Goal: Information Seeking & Learning: Learn about a topic

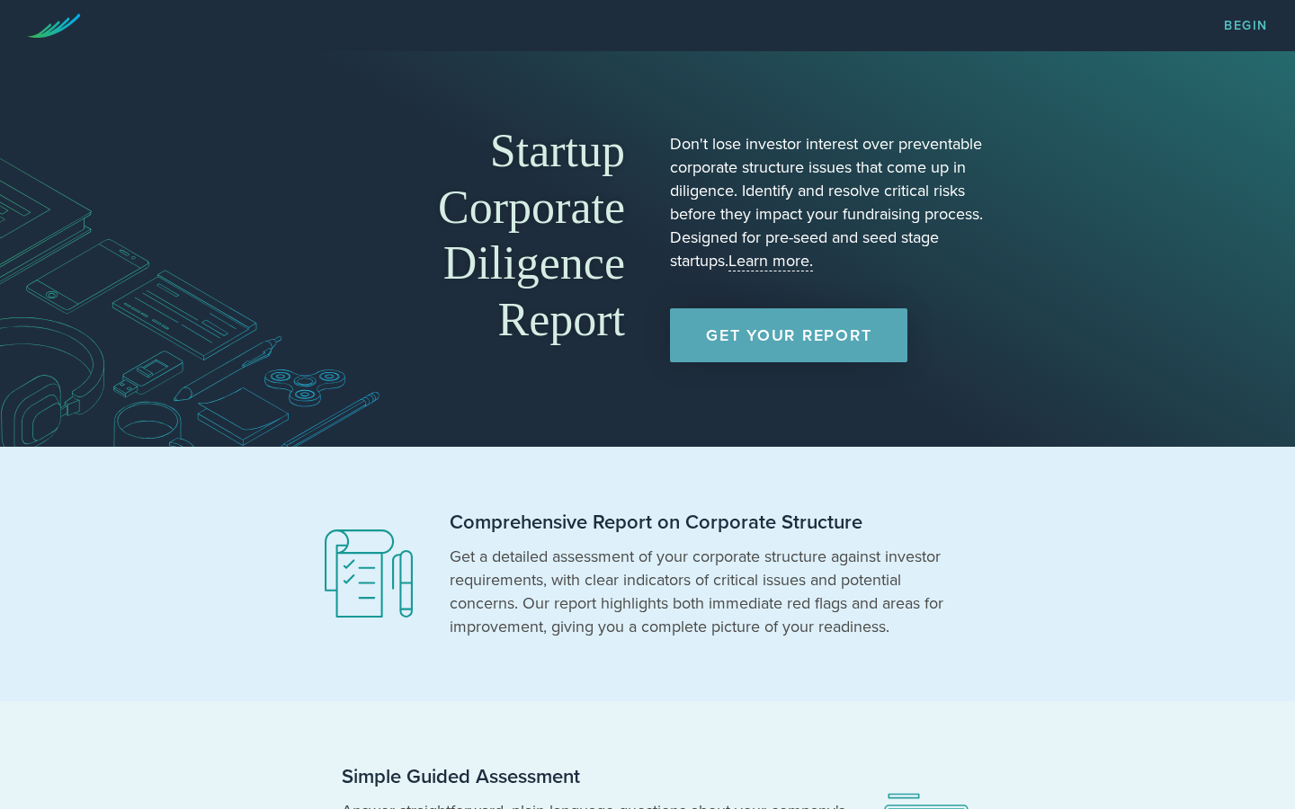
click at [578, 367] on div "Startup Corporate Diligence Report" at bounding box center [465, 249] width 319 height 252
drag, startPoint x: 578, startPoint y: 367, endPoint x: 541, endPoint y: 320, distance: 59.5
click at [541, 320] on div "Startup Corporate Diligence Report" at bounding box center [465, 249] width 319 height 252
click at [530, 305] on h1 "Startup Corporate Diligence Report" at bounding box center [465, 235] width 319 height 225
click at [530, 308] on h1 "Startup Corporate Diligence Report" at bounding box center [465, 235] width 319 height 225
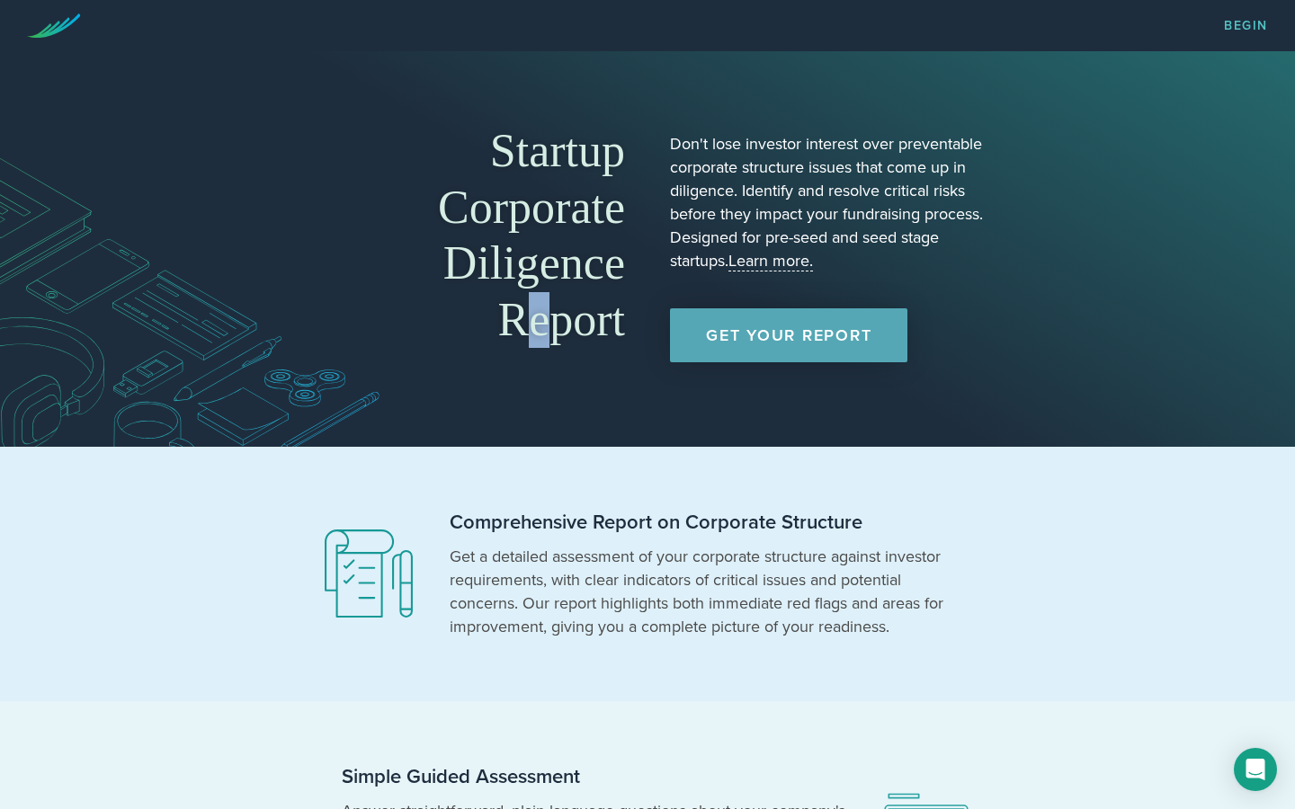
drag, startPoint x: 531, startPoint y: 308, endPoint x: 541, endPoint y: 317, distance: 14.0
click at [602, 240] on h1 "Startup Corporate Diligence Report" at bounding box center [465, 235] width 319 height 225
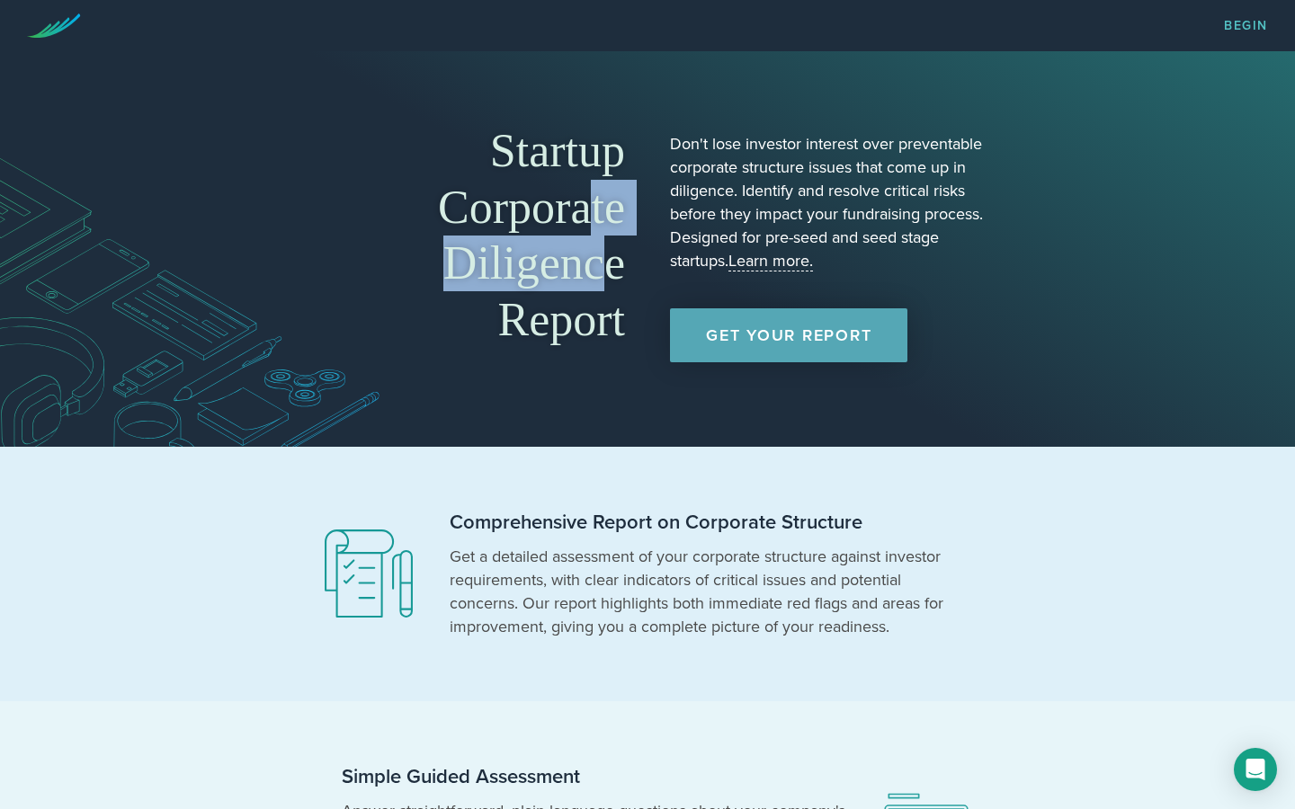
drag, startPoint x: 608, startPoint y: 253, endPoint x: 584, endPoint y: 202, distance: 55.5
click at [584, 202] on h1 "Startup Corporate Diligence Report" at bounding box center [465, 235] width 319 height 225
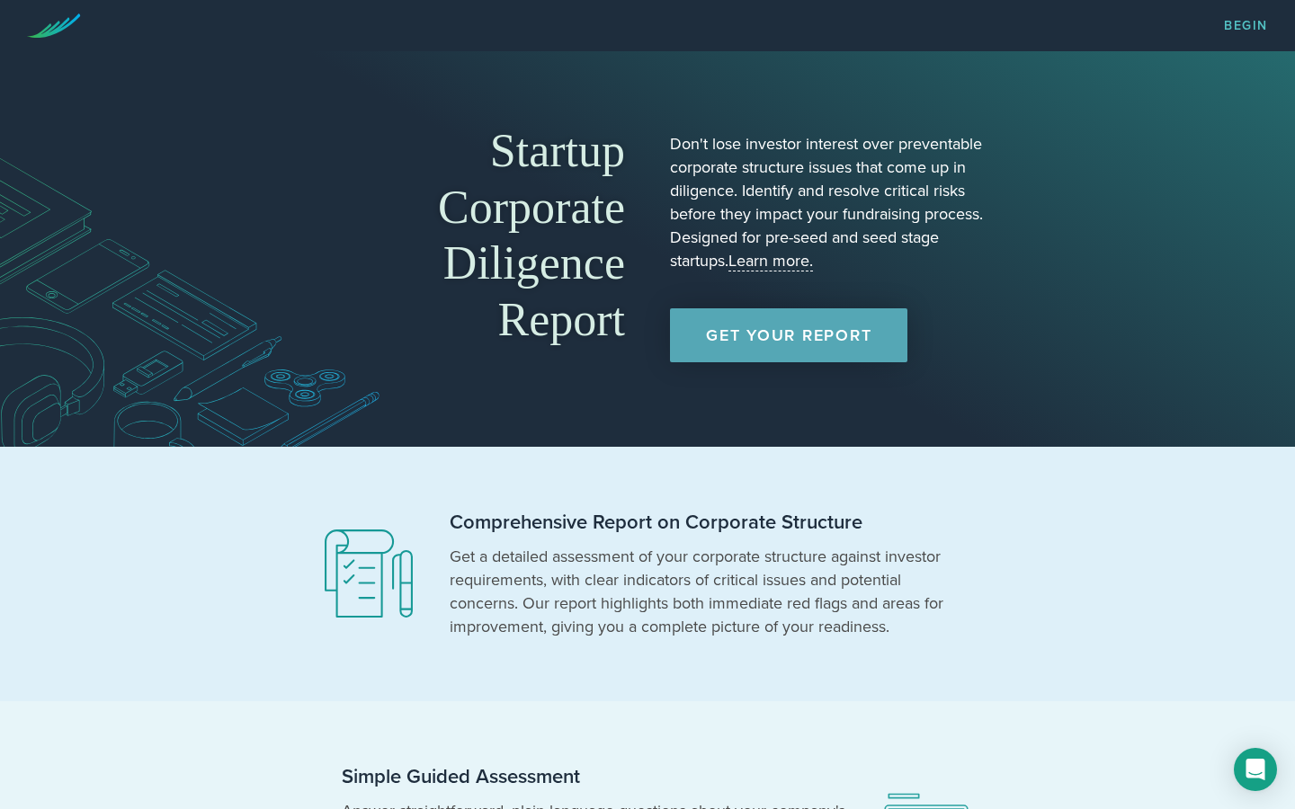
drag, startPoint x: 589, startPoint y: 210, endPoint x: 574, endPoint y: 206, distance: 15.7
click at [589, 209] on h1 "Startup Corporate Diligence Report" at bounding box center [465, 235] width 319 height 225
drag, startPoint x: 576, startPoint y: 212, endPoint x: 568, endPoint y: 192, distance: 21.4
click at [568, 192] on h1 "Startup Corporate Diligence Report" at bounding box center [465, 235] width 319 height 225
drag, startPoint x: 749, startPoint y: 191, endPoint x: 966, endPoint y: 191, distance: 216.7
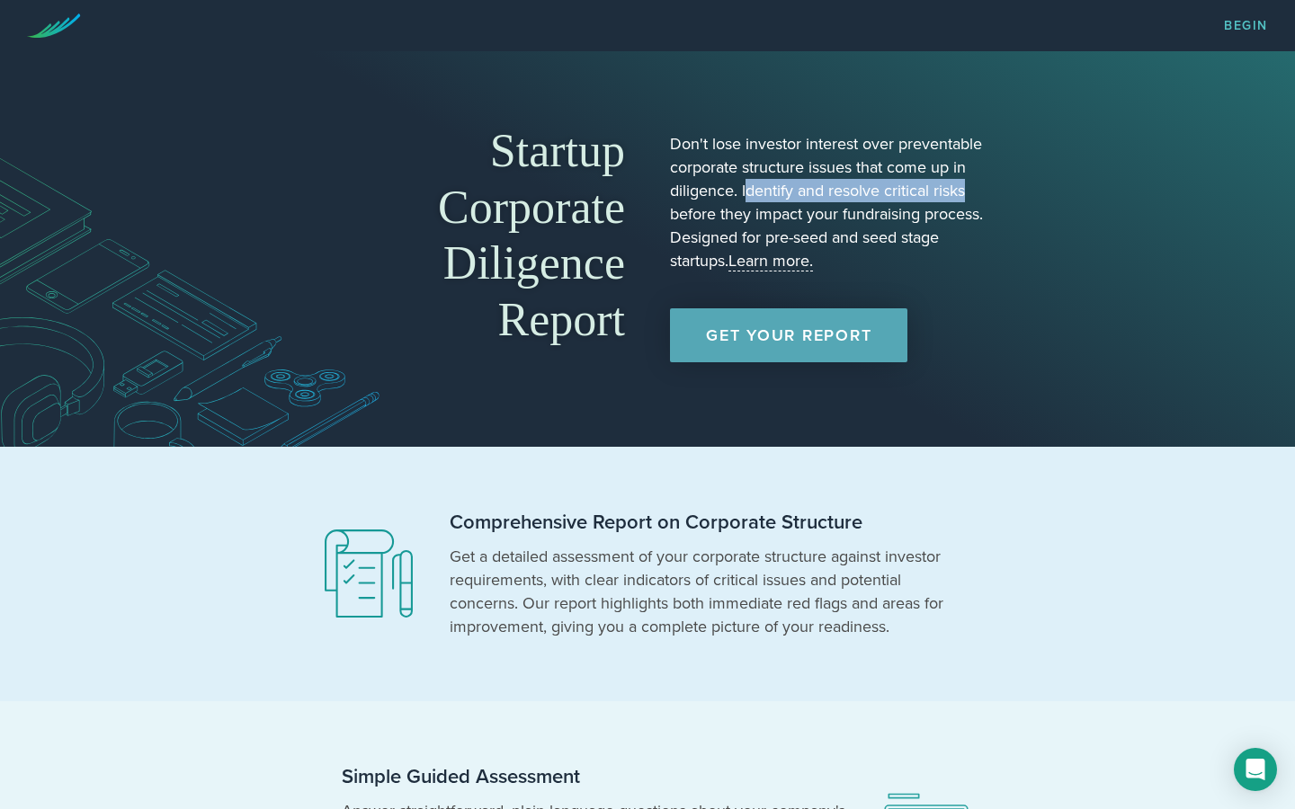
click at [966, 191] on p "Don't lose investor interest over preventable corporate structure issues that c…" at bounding box center [829, 202] width 319 height 140
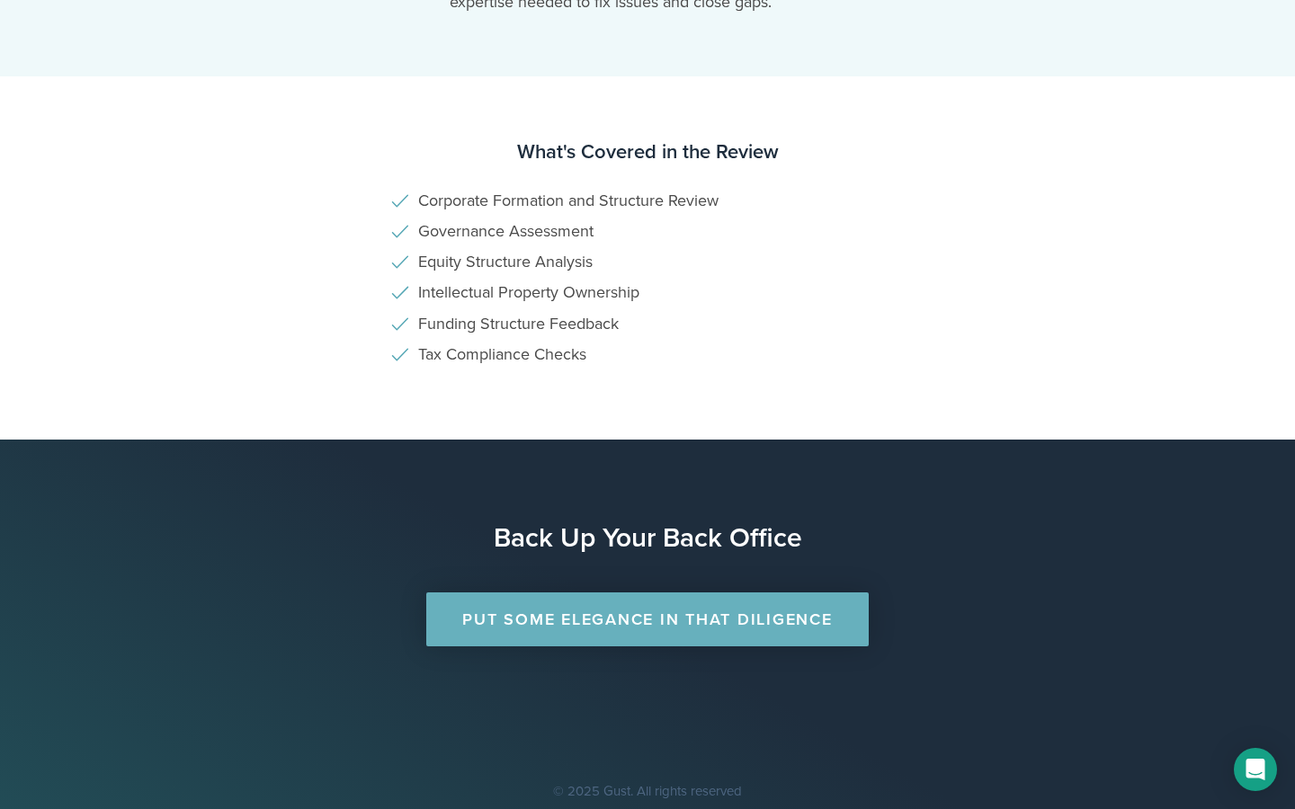
scroll to position [1110, 0]
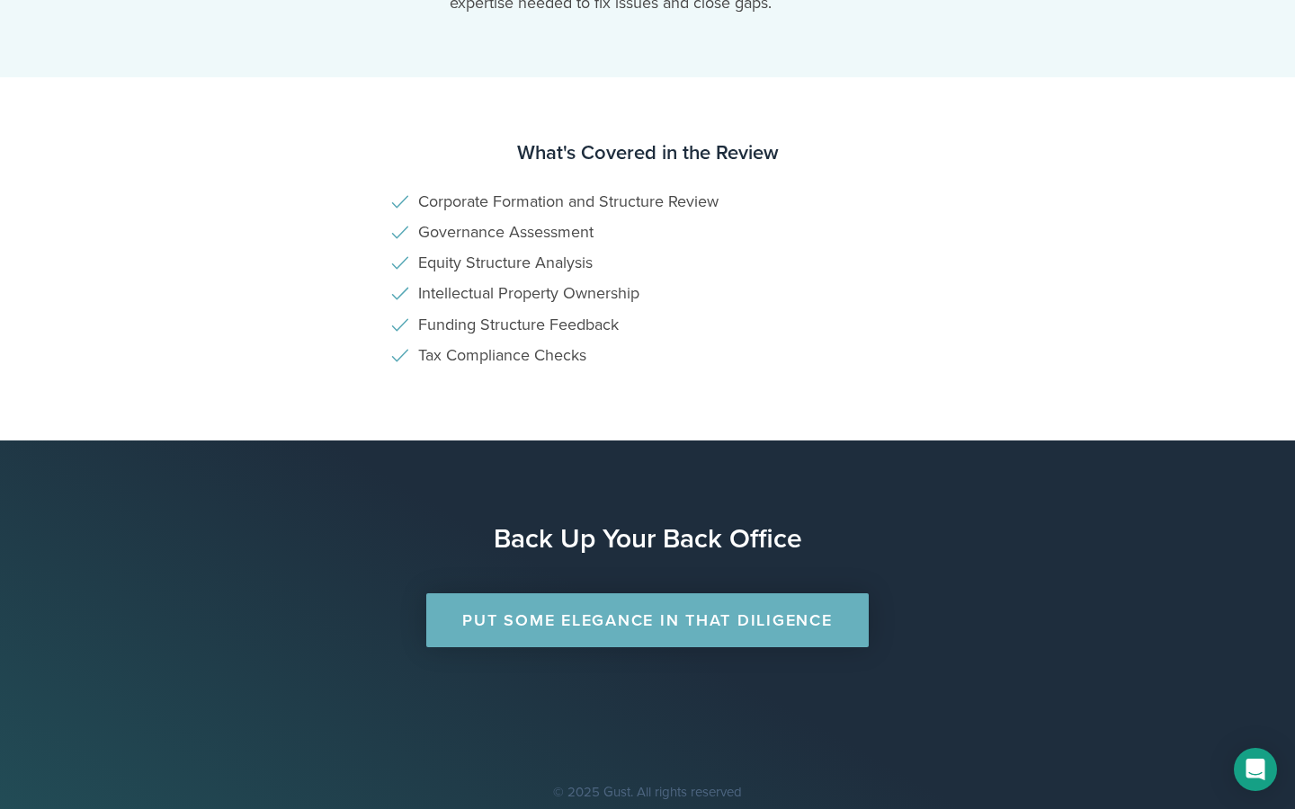
click at [585, 606] on link "Put Some Elegance in that Diligence" at bounding box center [646, 620] width 441 height 54
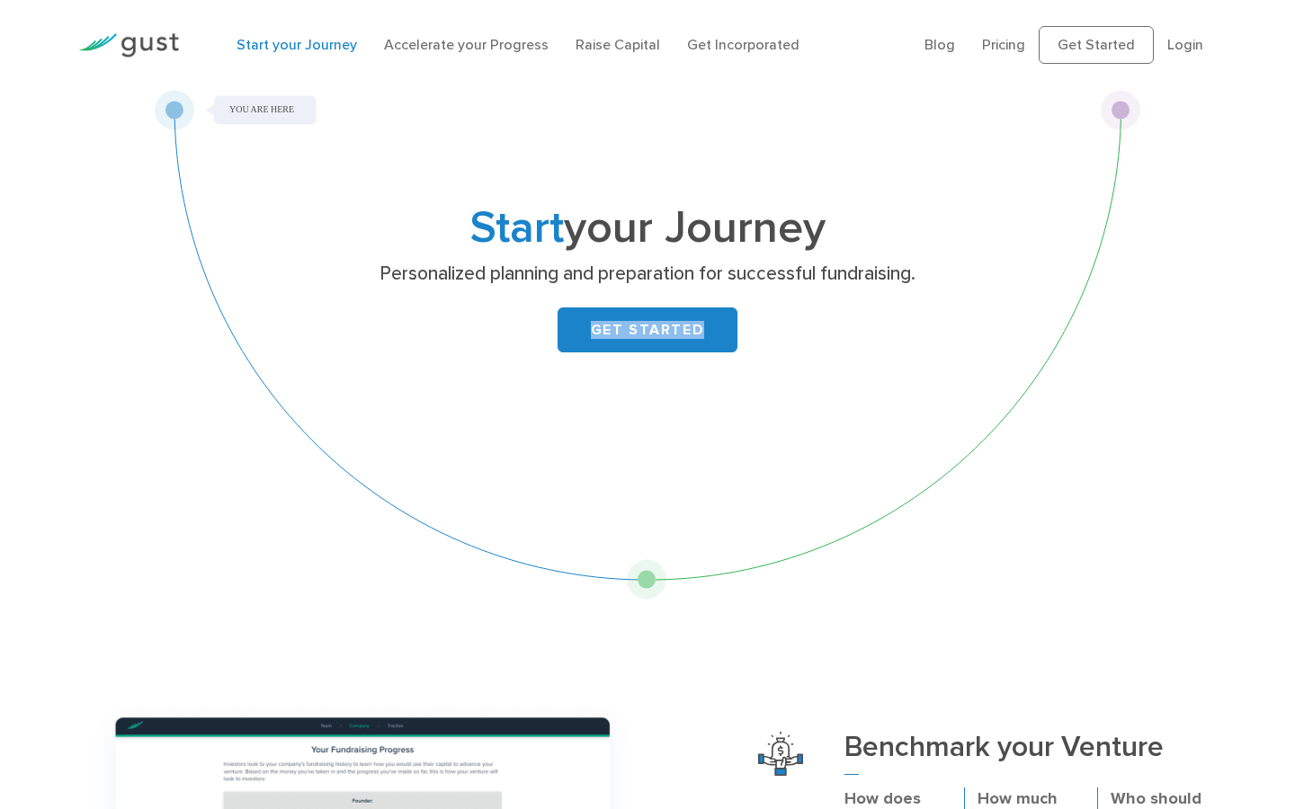
drag, startPoint x: 353, startPoint y: 290, endPoint x: 589, endPoint y: 414, distance: 265.8
click at [589, 414] on div "Start your Journey Personalized planning and preparation for successful fundrai…" at bounding box center [647, 345] width 987 height 510
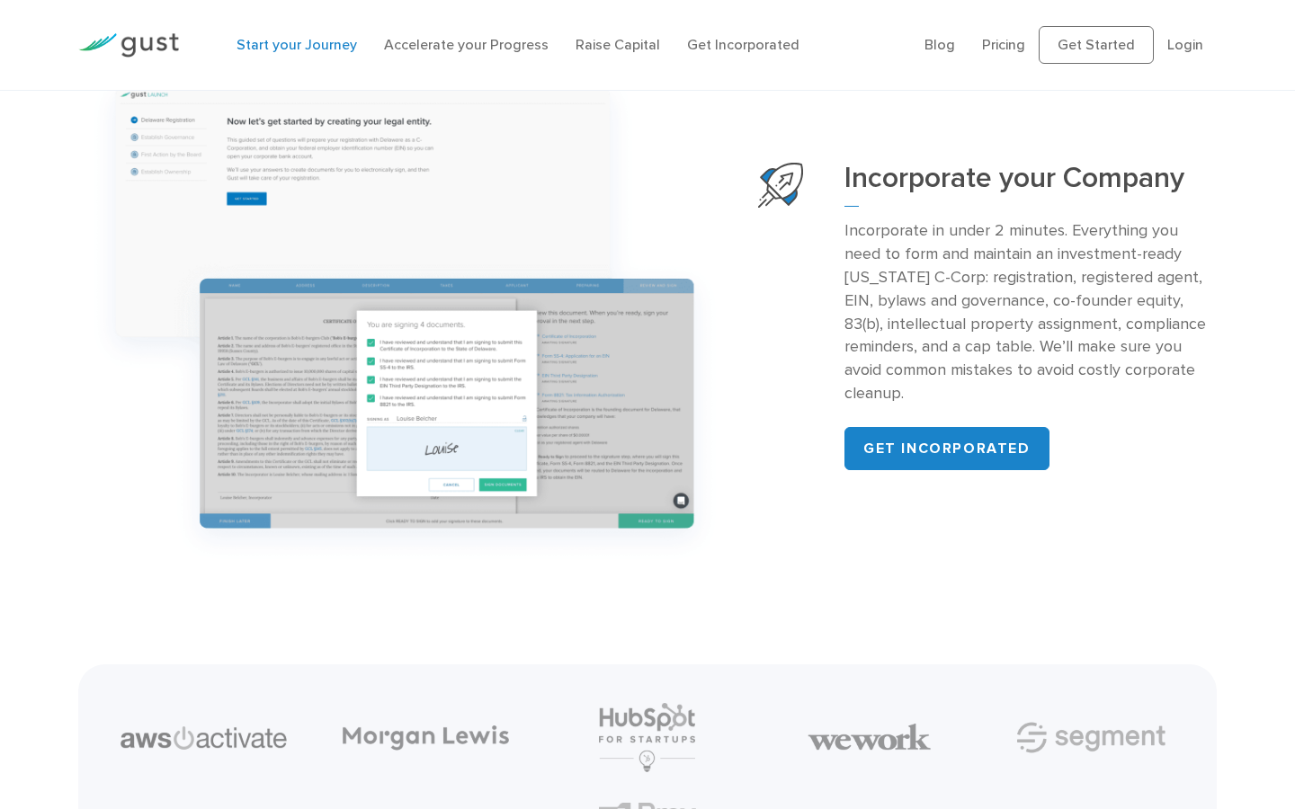
scroll to position [1837, 0]
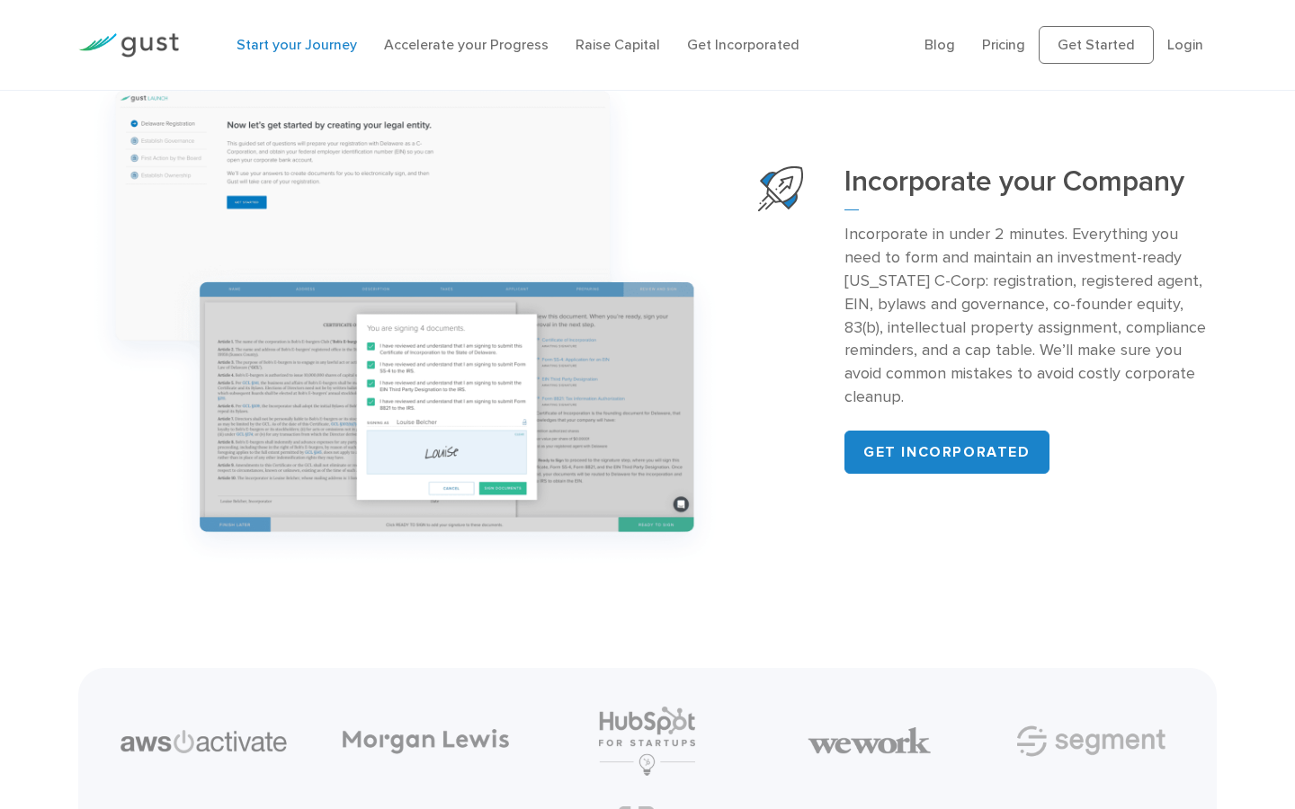
click at [750, 502] on div "Incorporate your Company Incorporate in under 2 minutes. Everything you need to…" at bounding box center [647, 320] width 1165 height 515
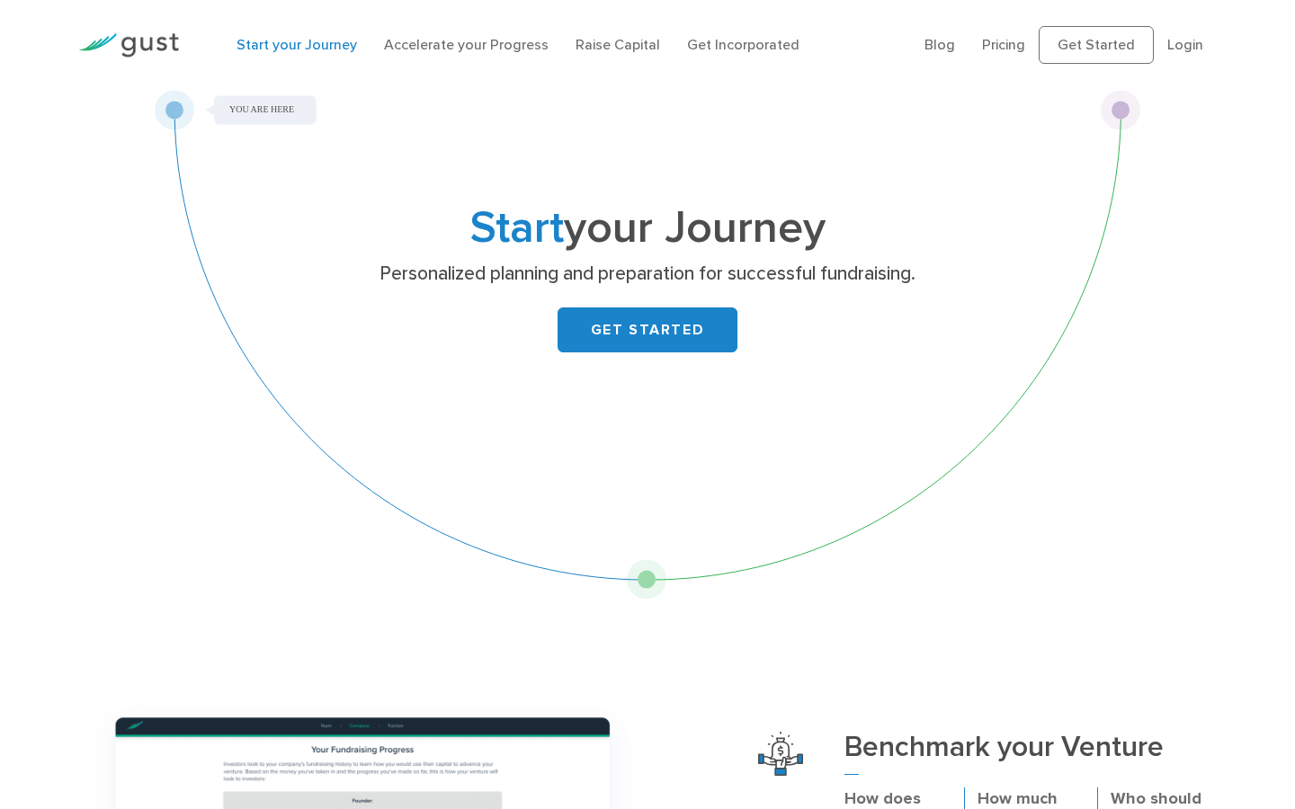
scroll to position [0, 0]
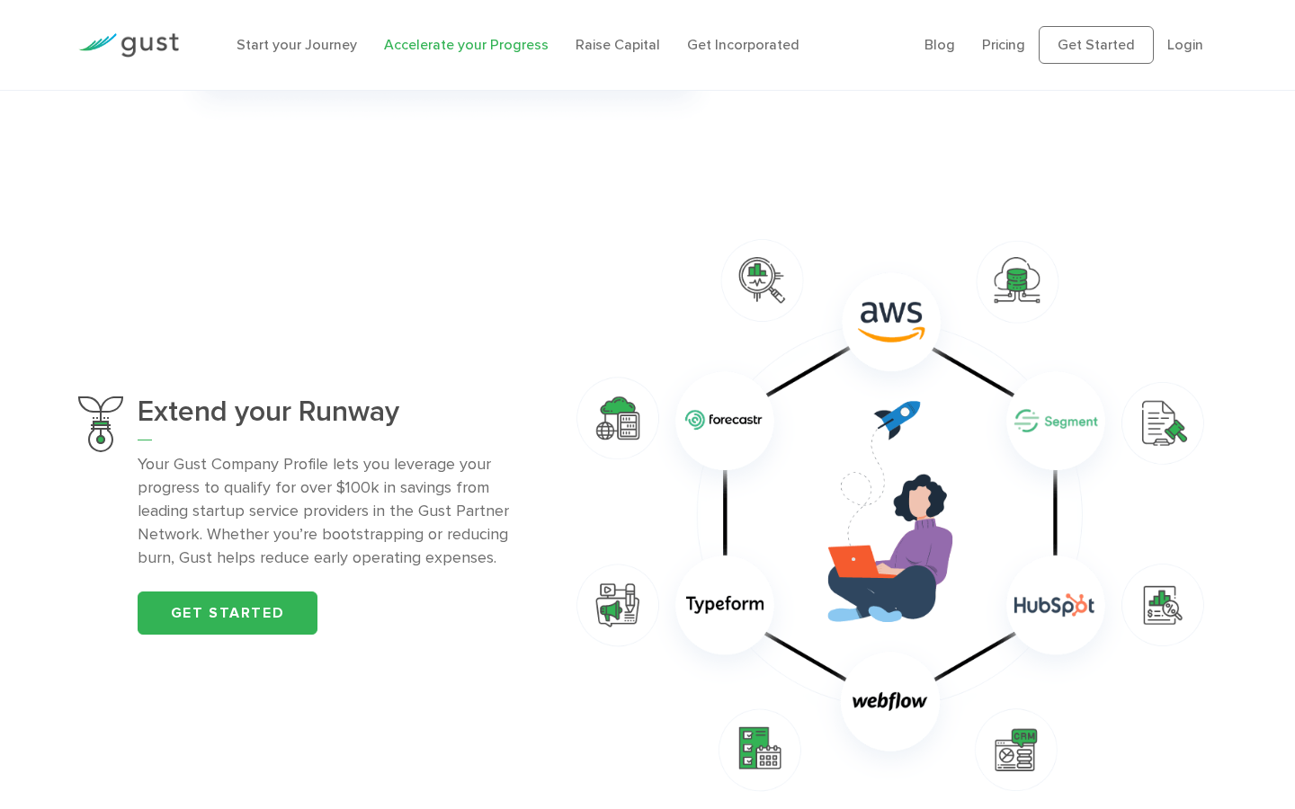
scroll to position [1067, 0]
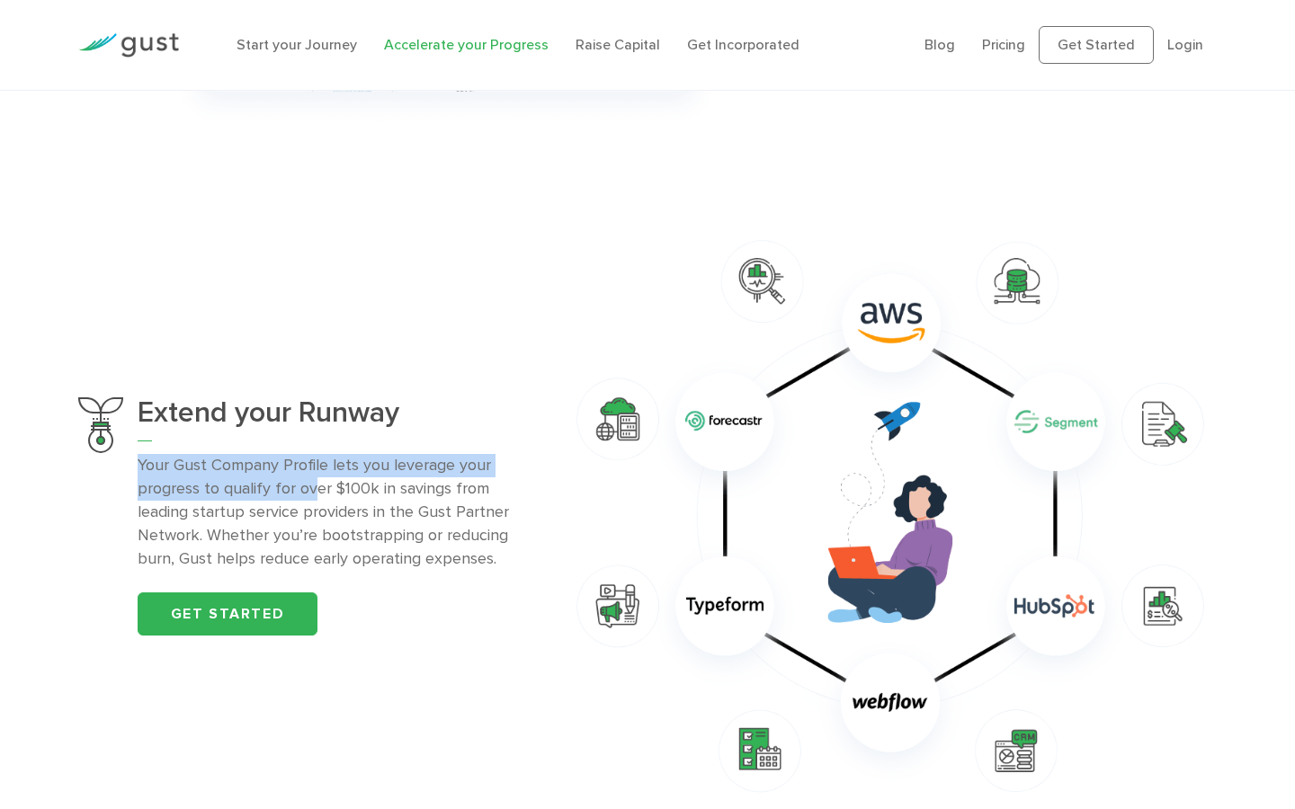
drag, startPoint x: 135, startPoint y: 469, endPoint x: 317, endPoint y: 479, distance: 182.8
click at [317, 479] on div "Extend your Runway Your Gust Company Profile lets you leverage your progress to…" at bounding box center [307, 515] width 459 height 237
click at [317, 479] on p "Your Gust Company Profile lets you leverage your progress to qualify for over $…" at bounding box center [337, 512] width 399 height 117
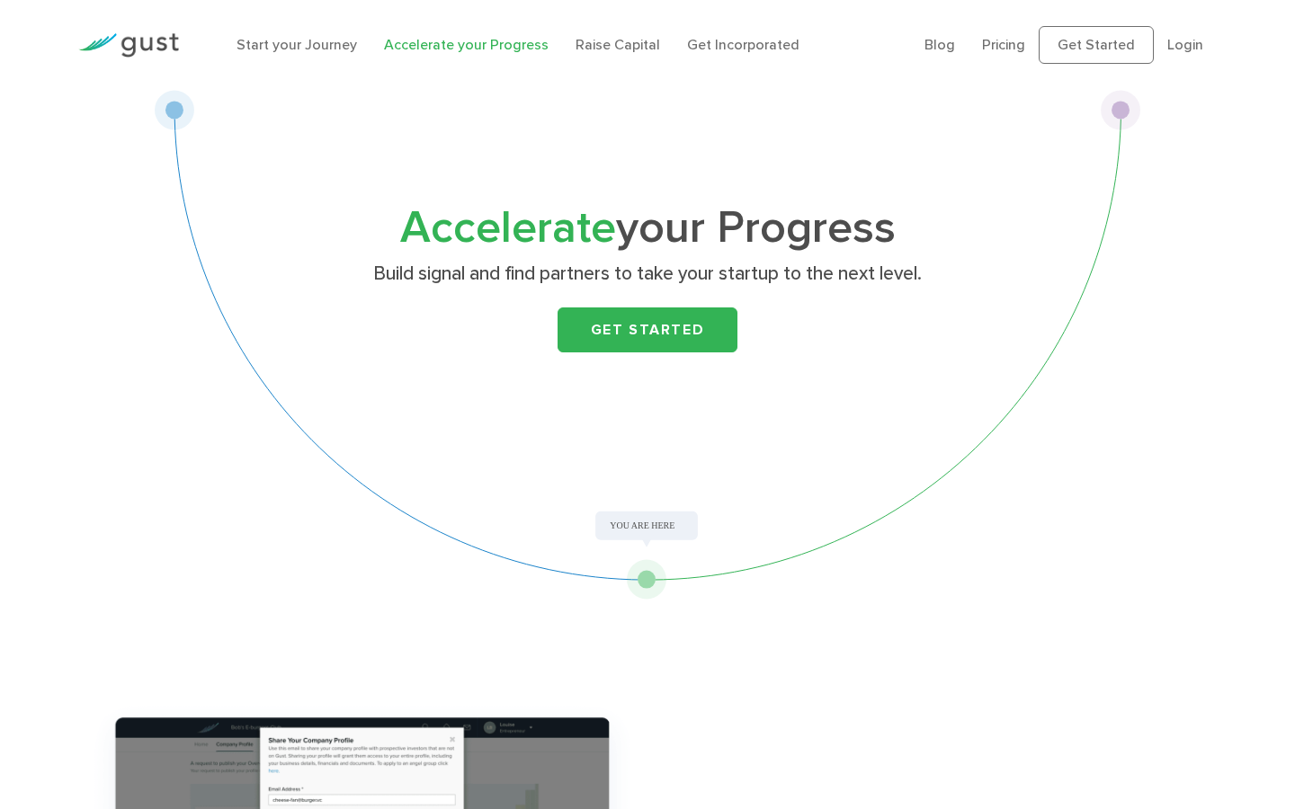
scroll to position [0, 0]
click at [606, 49] on link "Raise Capital" at bounding box center [617, 44] width 85 height 17
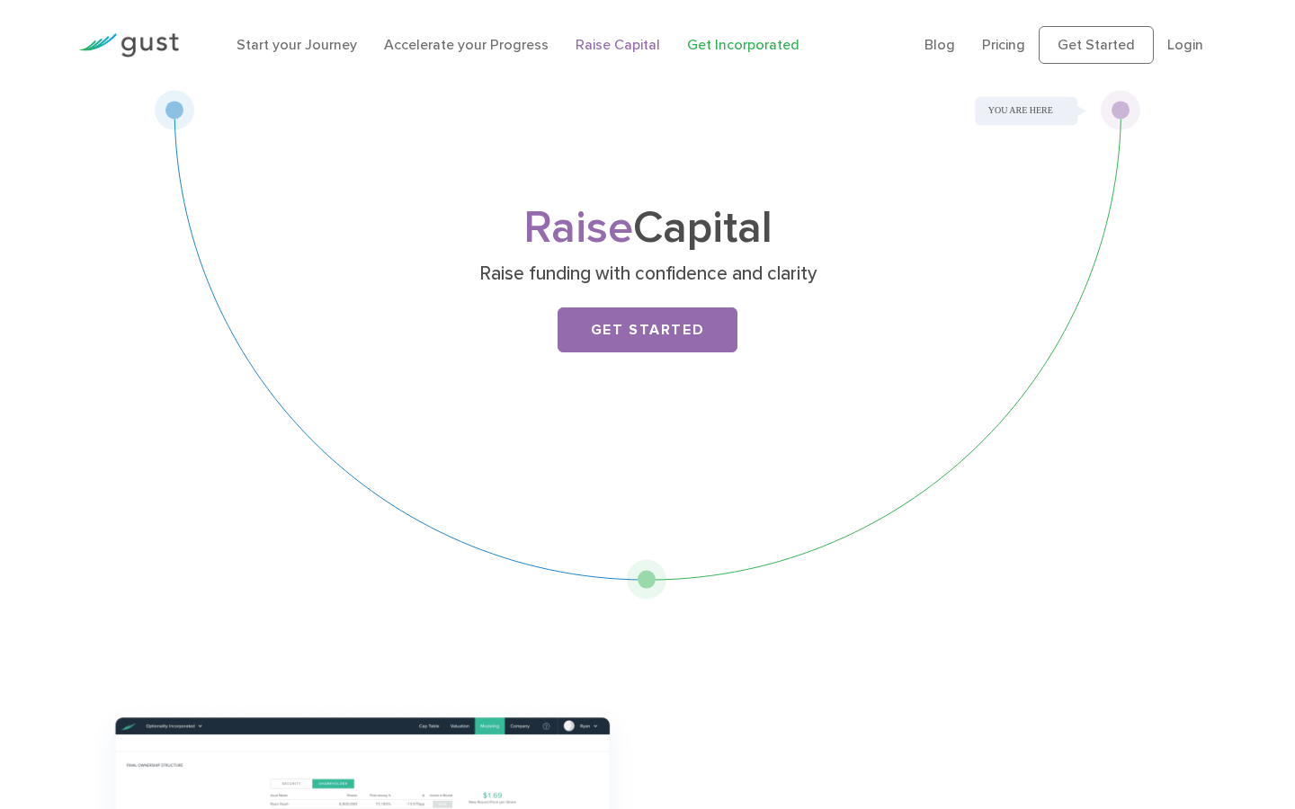
click at [687, 38] on link "Get Incorporated" at bounding box center [743, 44] width 112 height 17
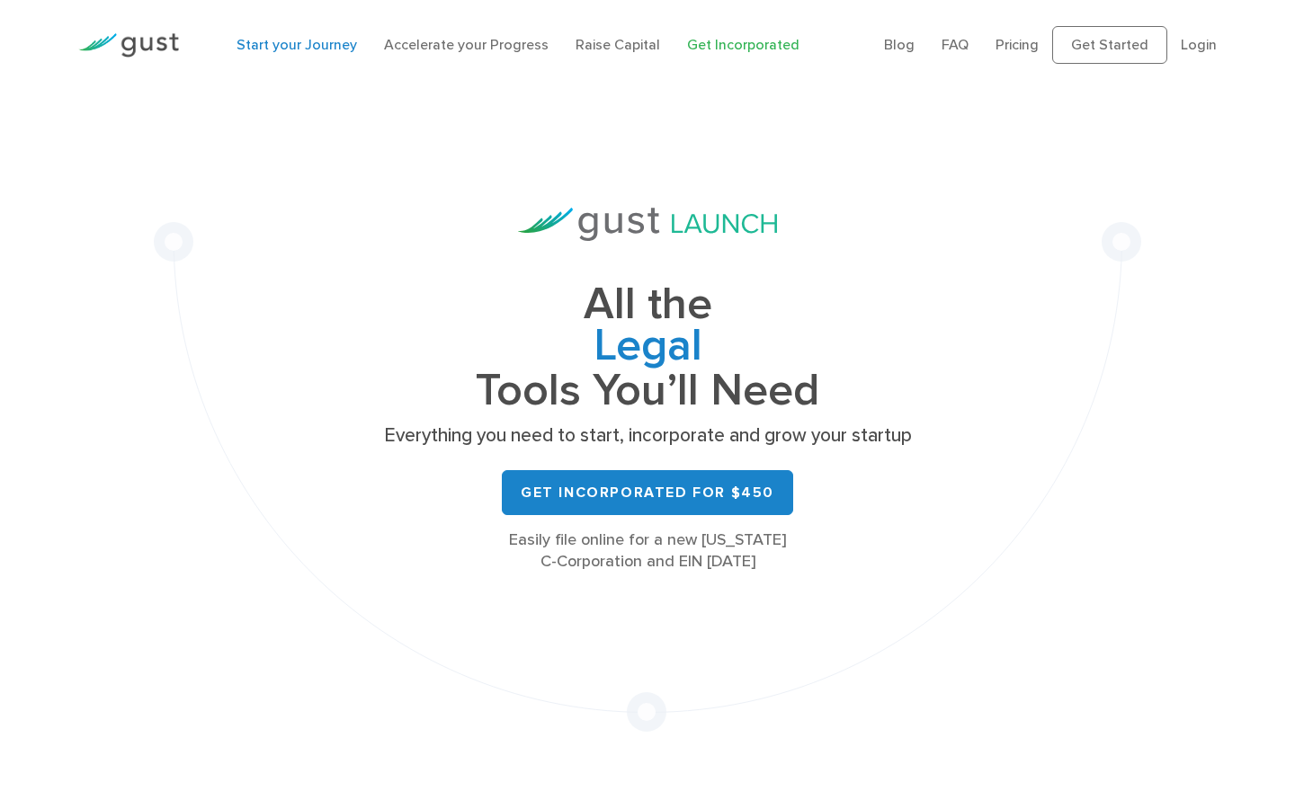
click at [316, 42] on link "Start your Journey" at bounding box center [296, 44] width 120 height 17
